Goal: Transaction & Acquisition: Purchase product/service

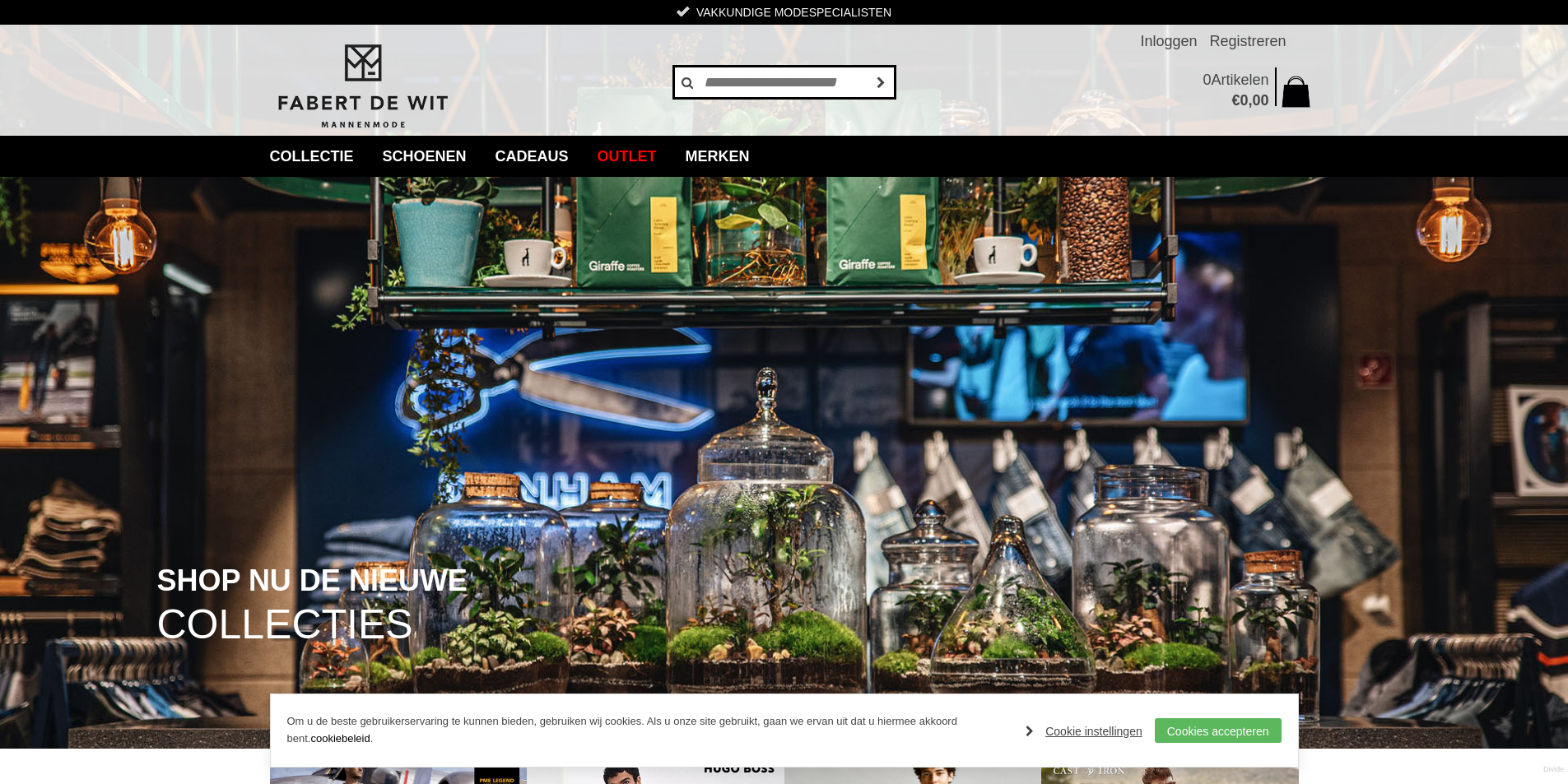
click at [722, 83] on input "text" at bounding box center [784, 82] width 223 height 33
type input "******"
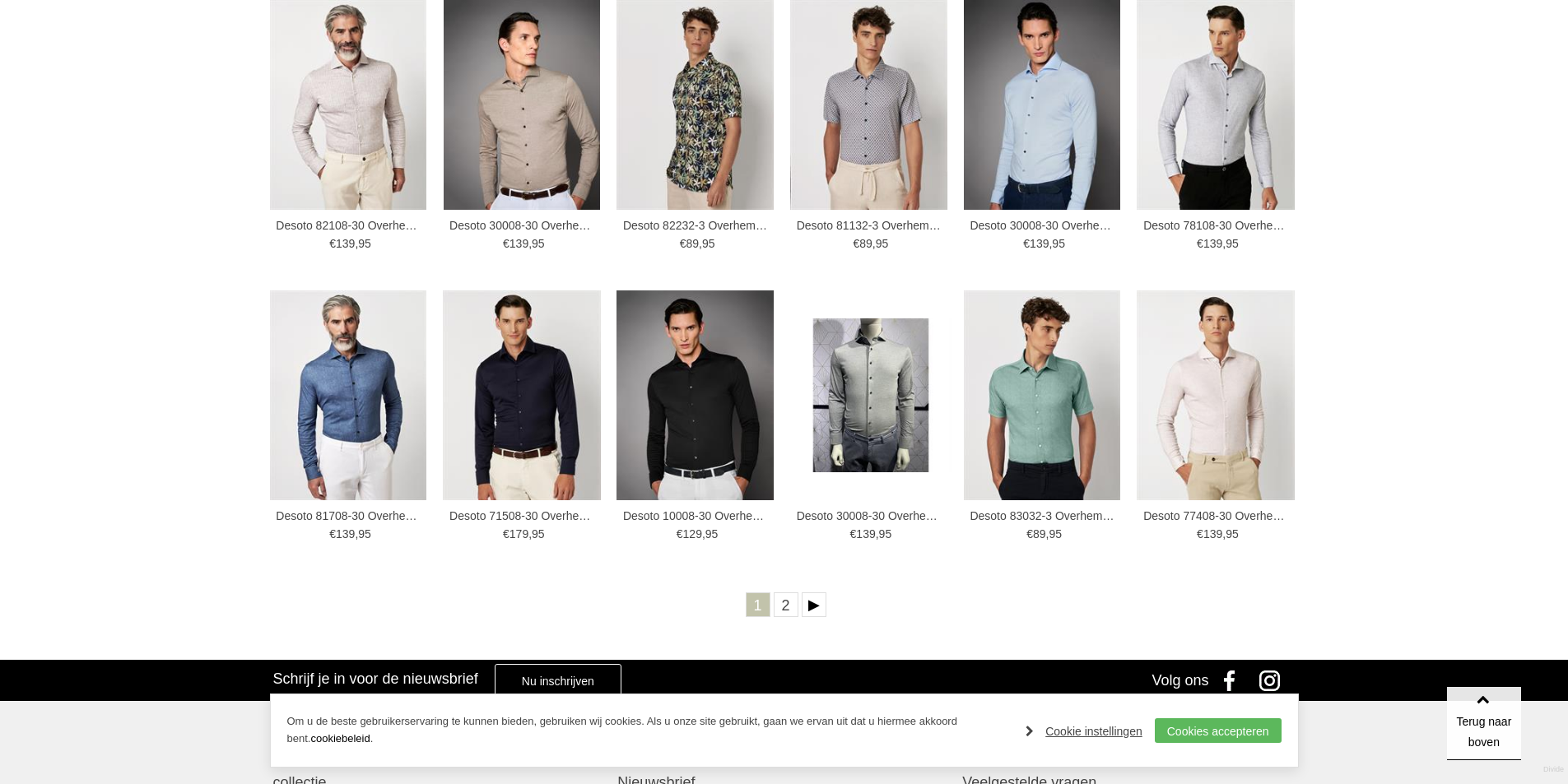
scroll to position [493, 0]
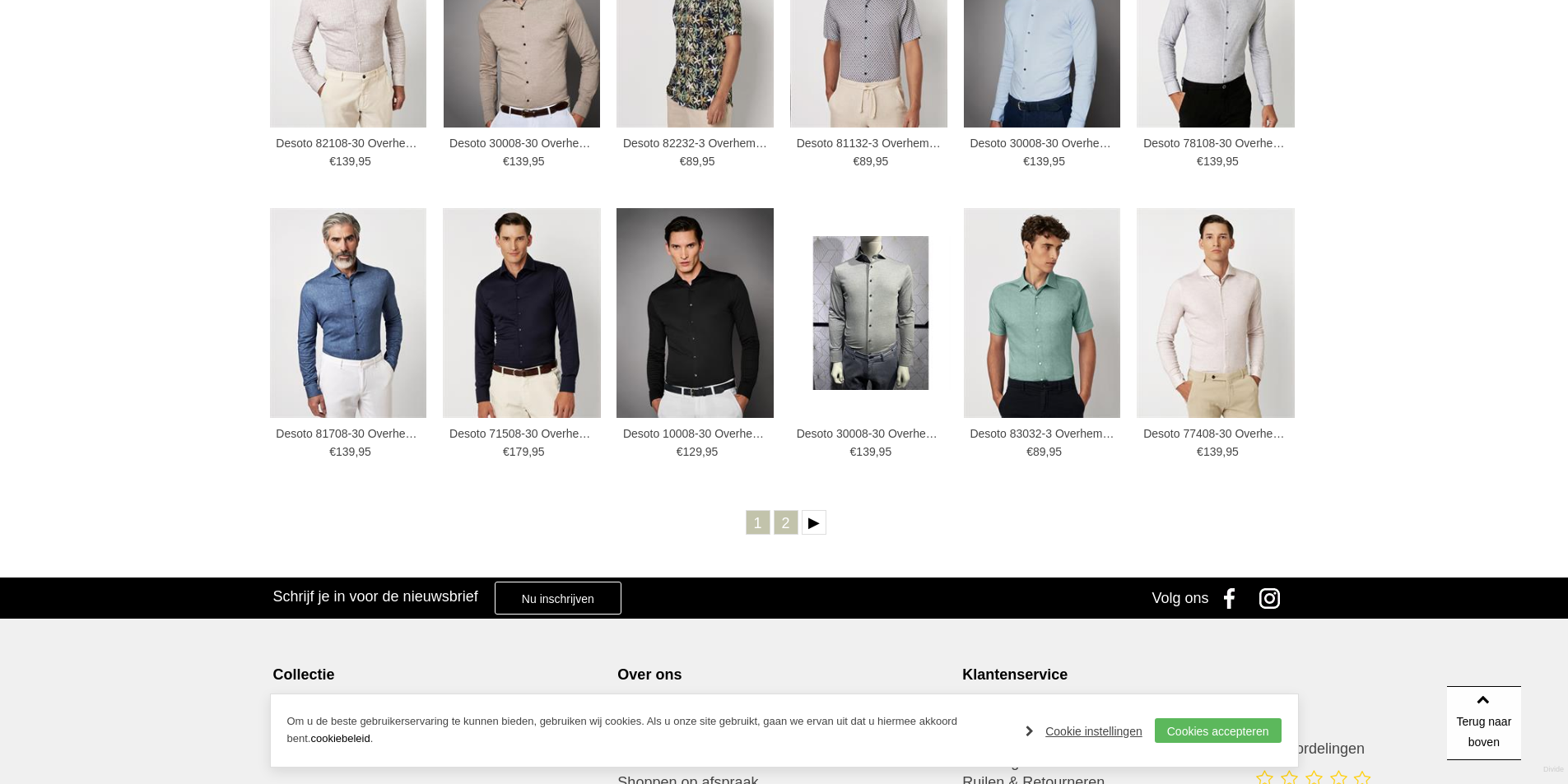
click at [783, 520] on link "2" at bounding box center [786, 522] width 25 height 25
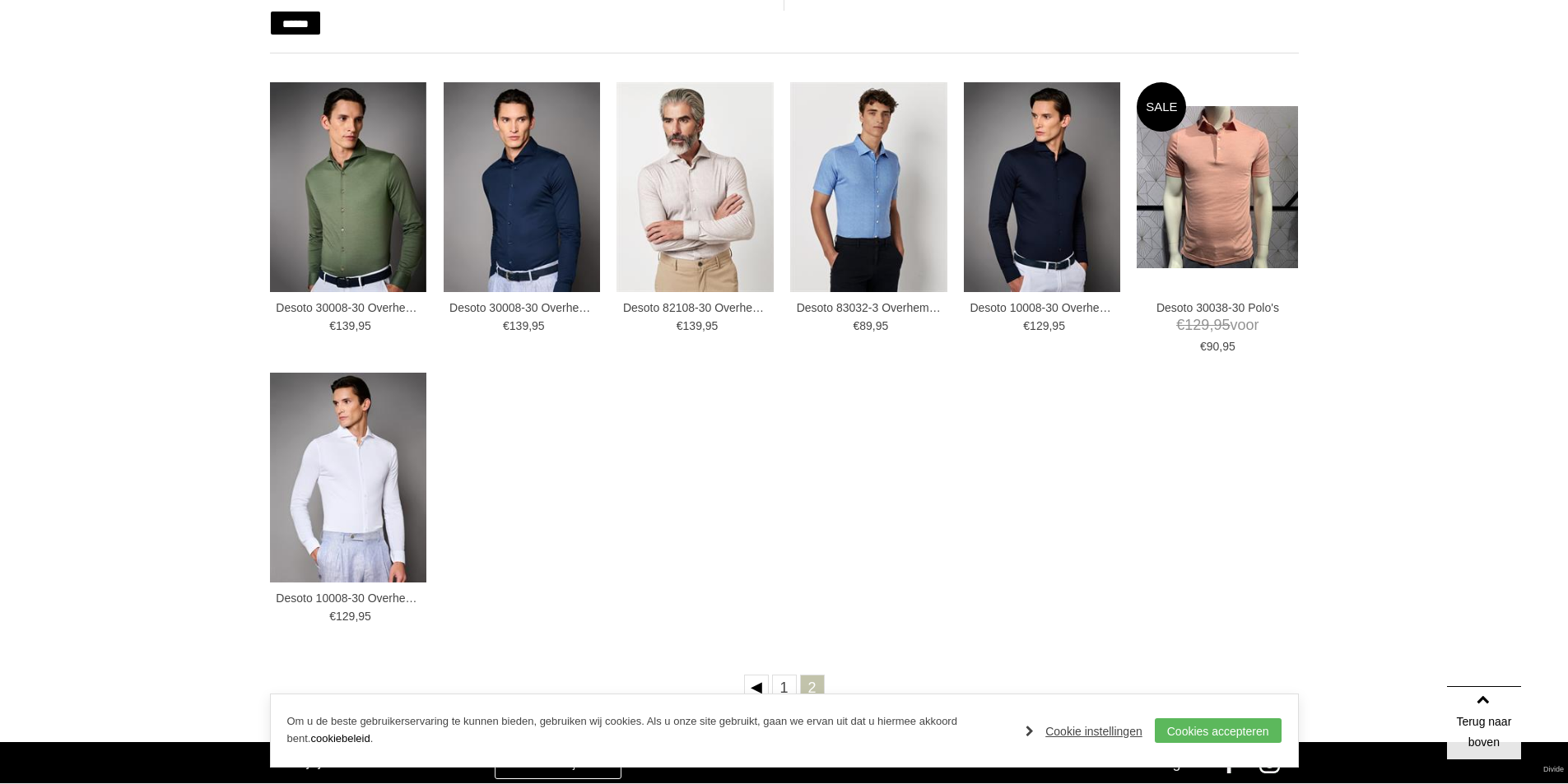
scroll to position [411, 0]
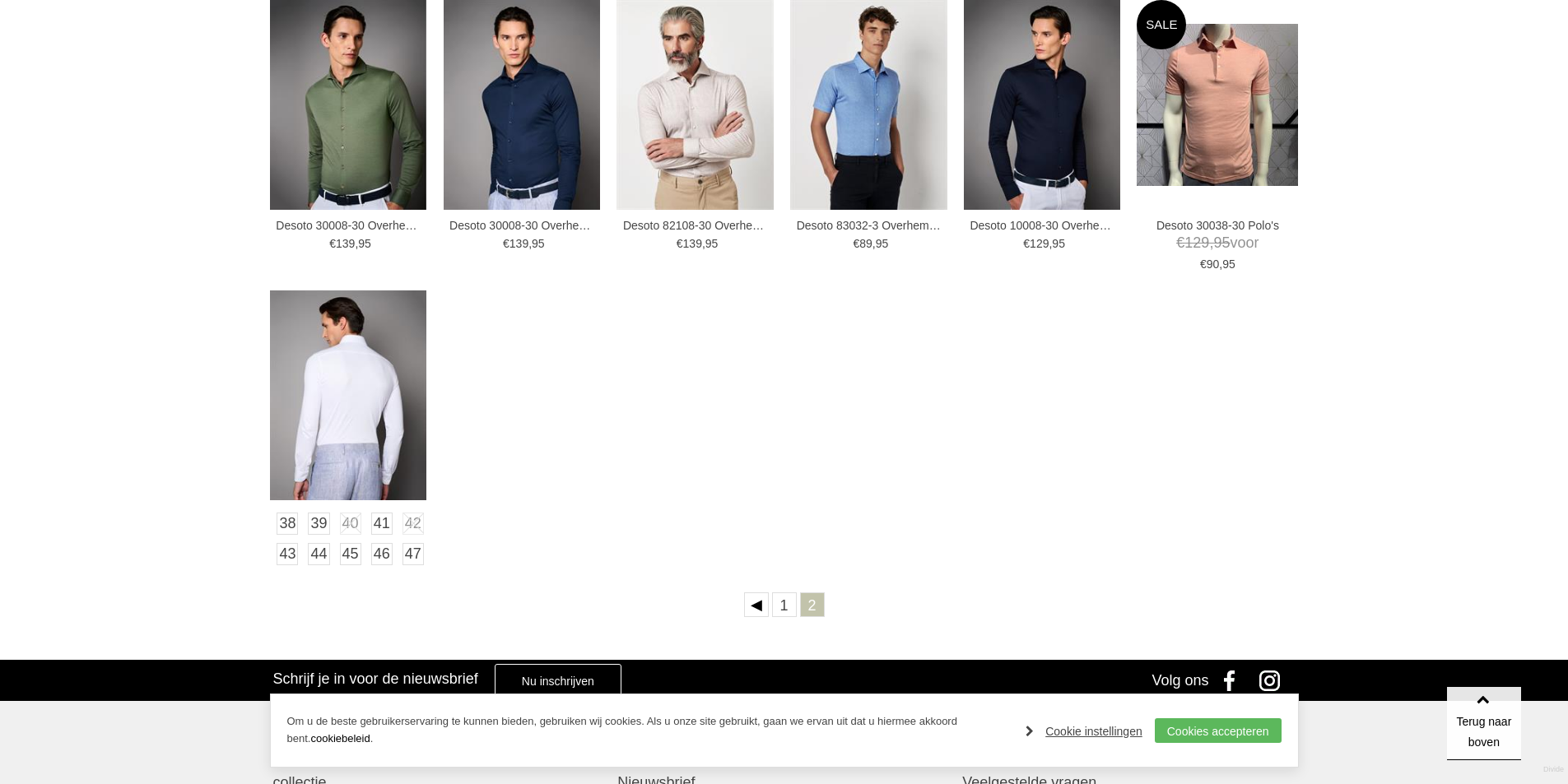
click at [351, 383] on img at bounding box center [348, 395] width 157 height 210
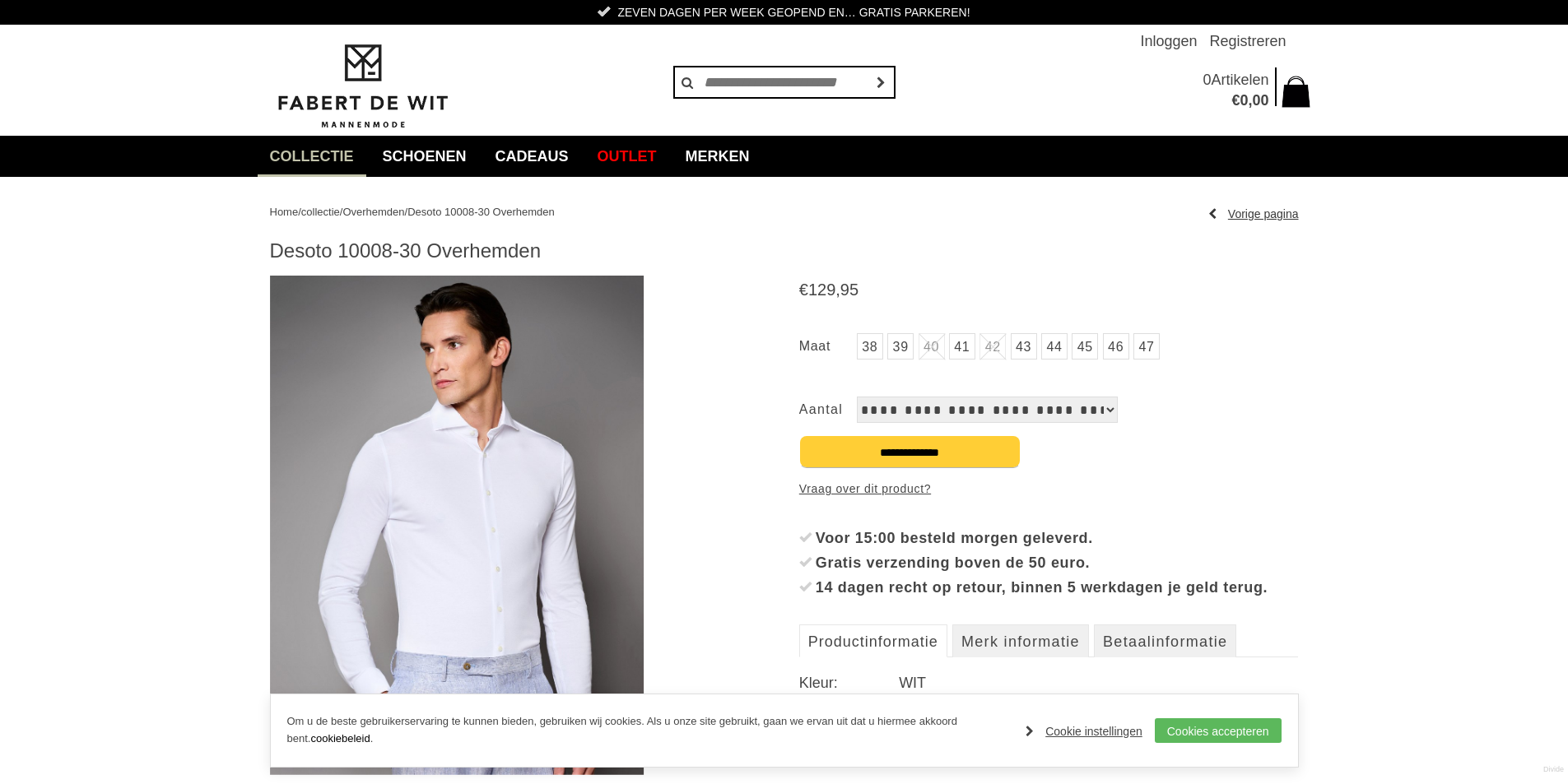
click at [1230, 205] on link "Vorige pagina" at bounding box center [1253, 214] width 91 height 25
